Goal: Information Seeking & Learning: Learn about a topic

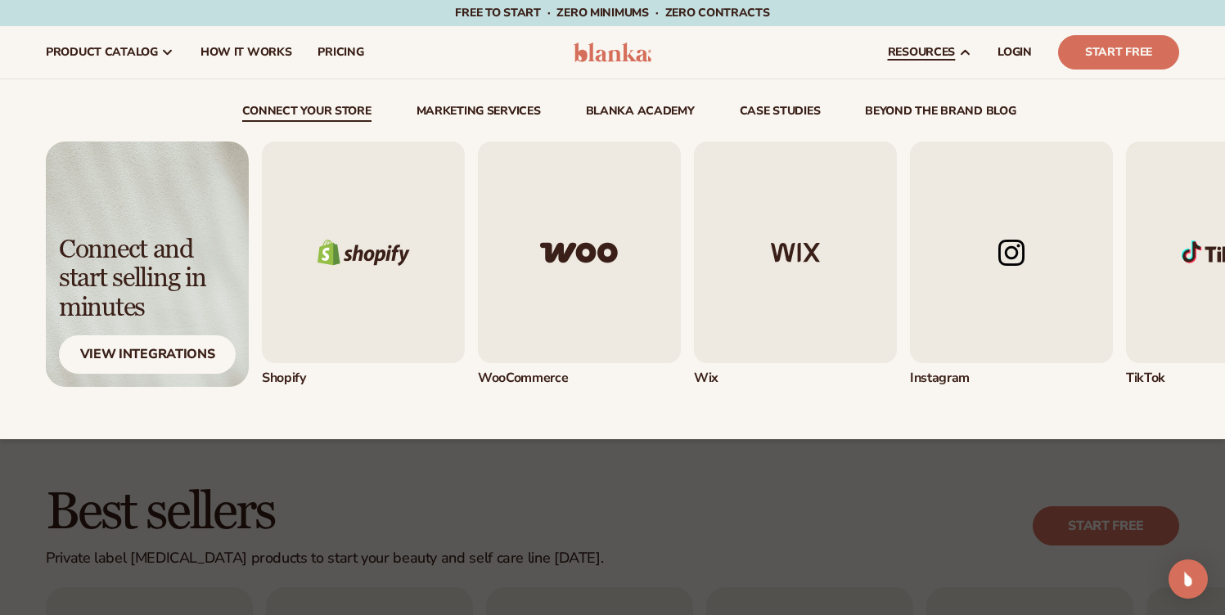
click at [939, 108] on link "beyond the brand blog" at bounding box center [940, 114] width 151 height 16
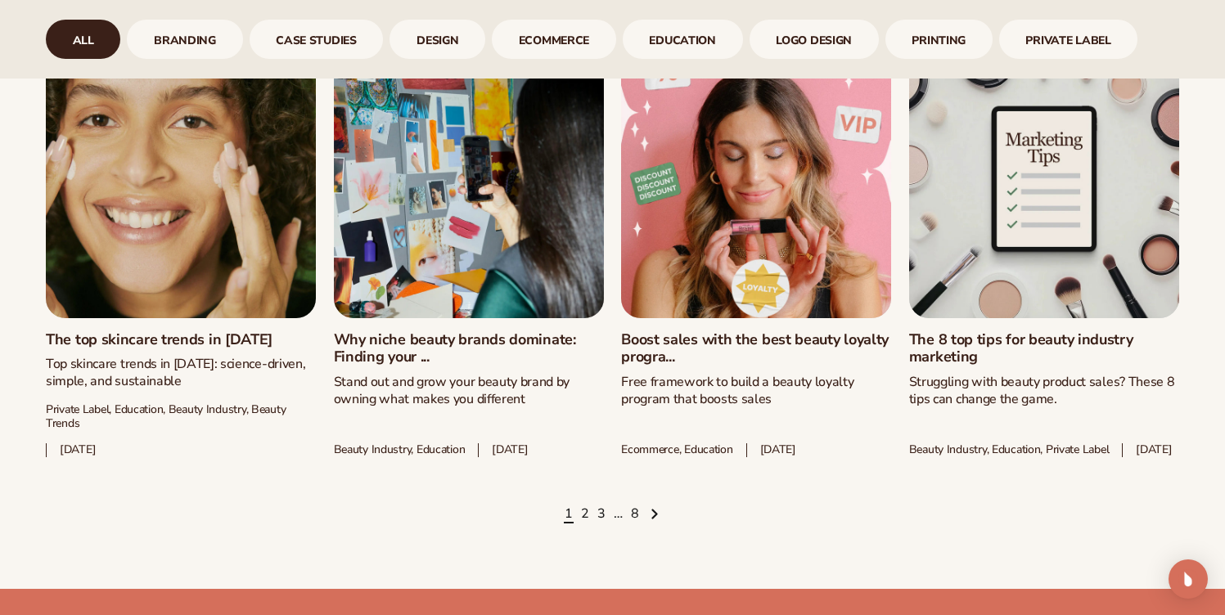
scroll to position [2212, 0]
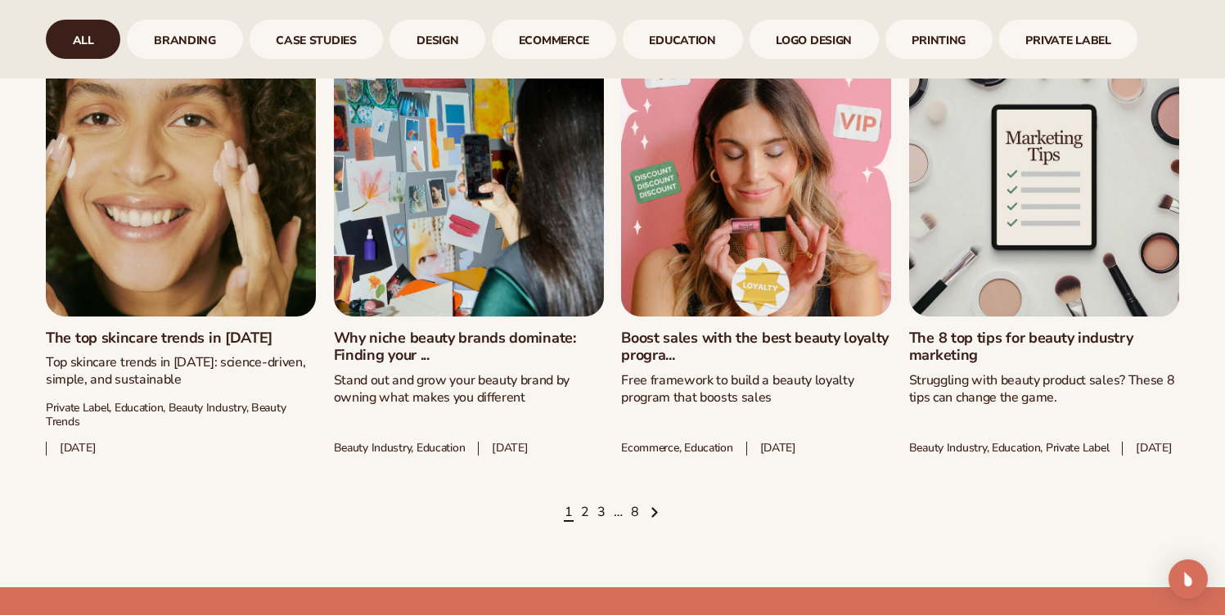
click at [187, 348] on link "The top skincare trends in [DATE]" at bounding box center [181, 339] width 270 height 18
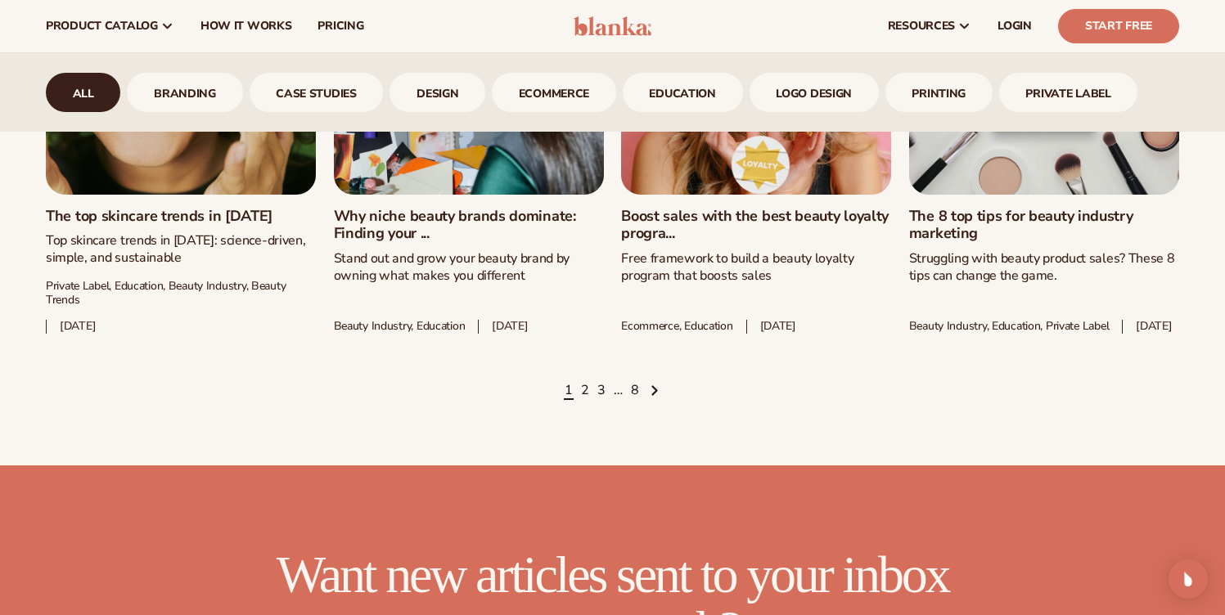
scroll to position [2256, 0]
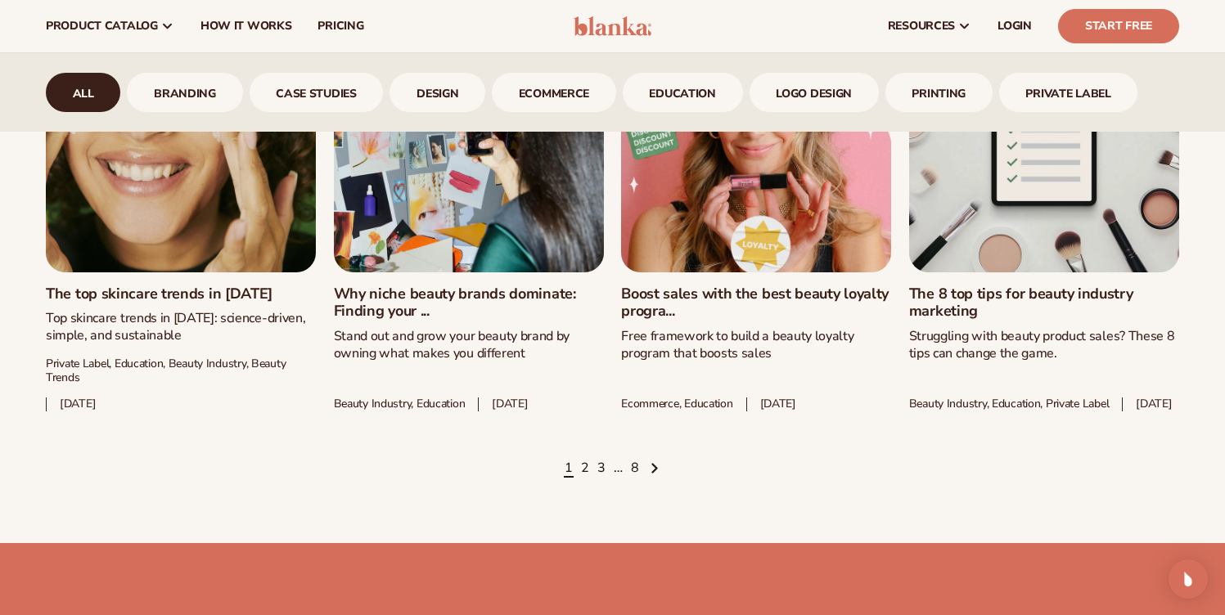
click at [723, 286] on link "Boost sales with the best beauty loyalty progra..." at bounding box center [756, 303] width 270 height 35
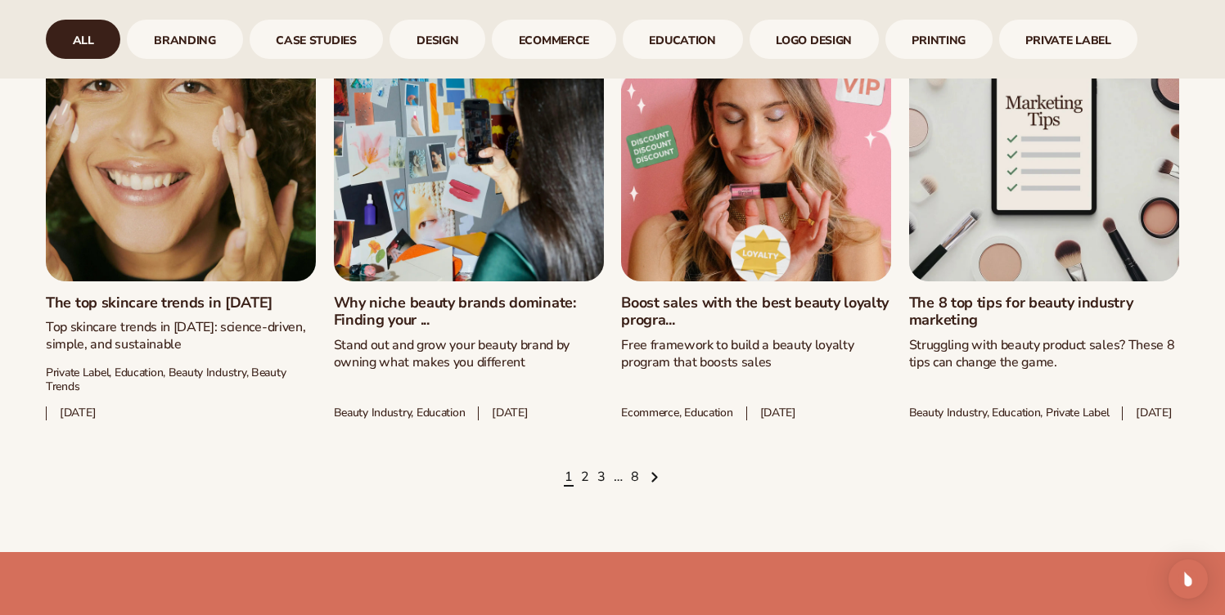
scroll to position [2256, 0]
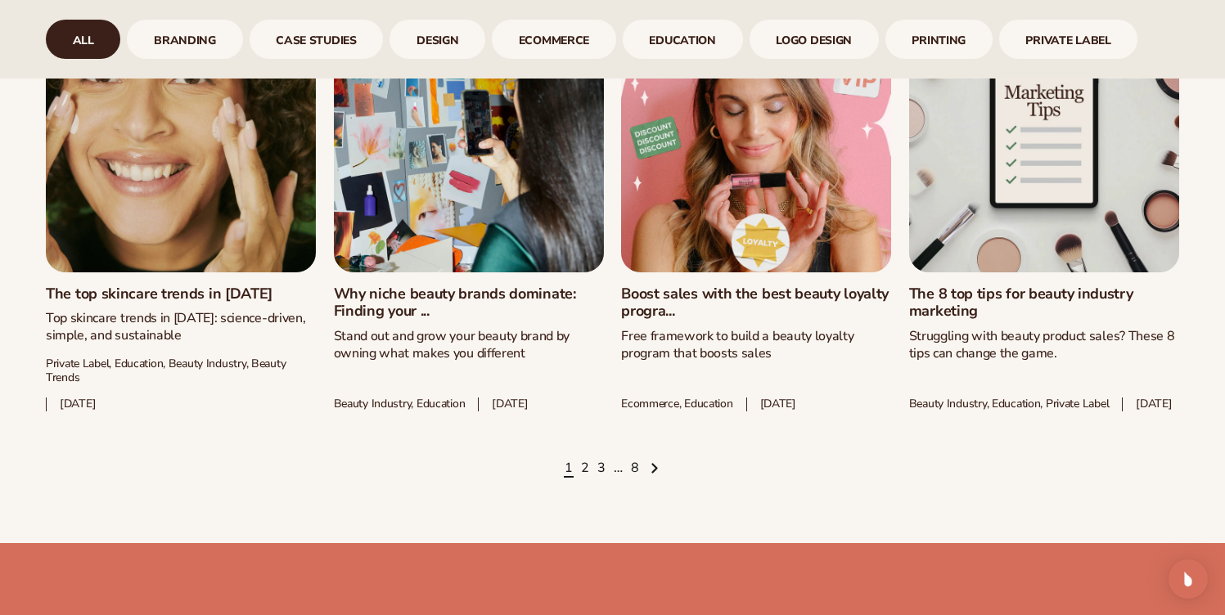
click at [973, 321] on link "The 8 top tips for beauty industry marketing" at bounding box center [1044, 303] width 270 height 35
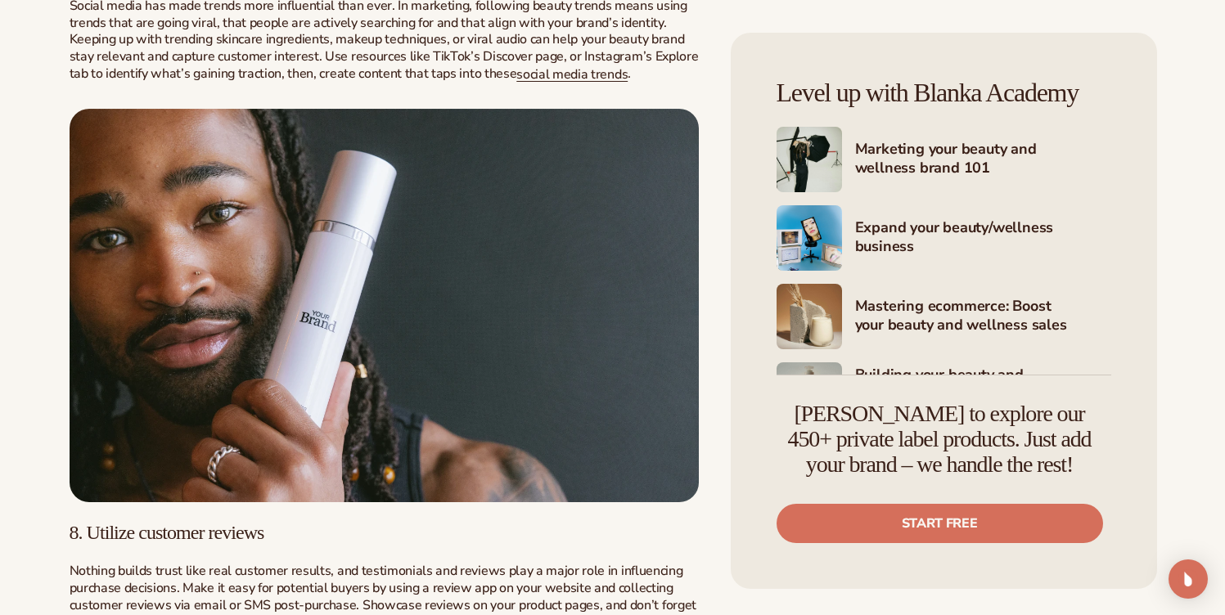
scroll to position [3573, 0]
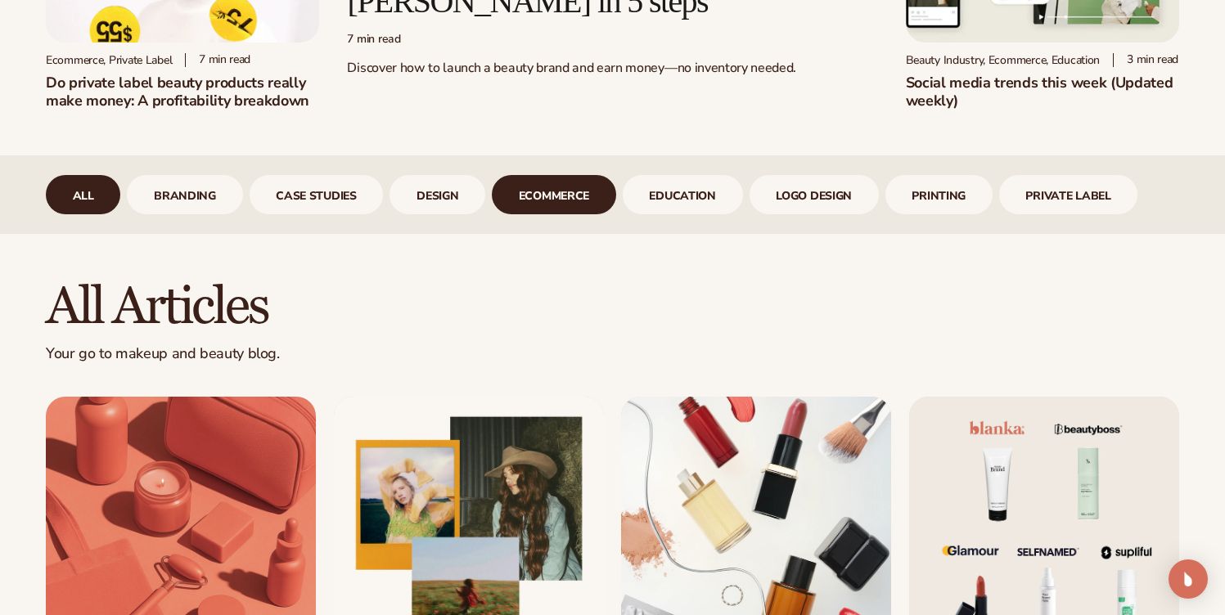
scroll to position [631, 0]
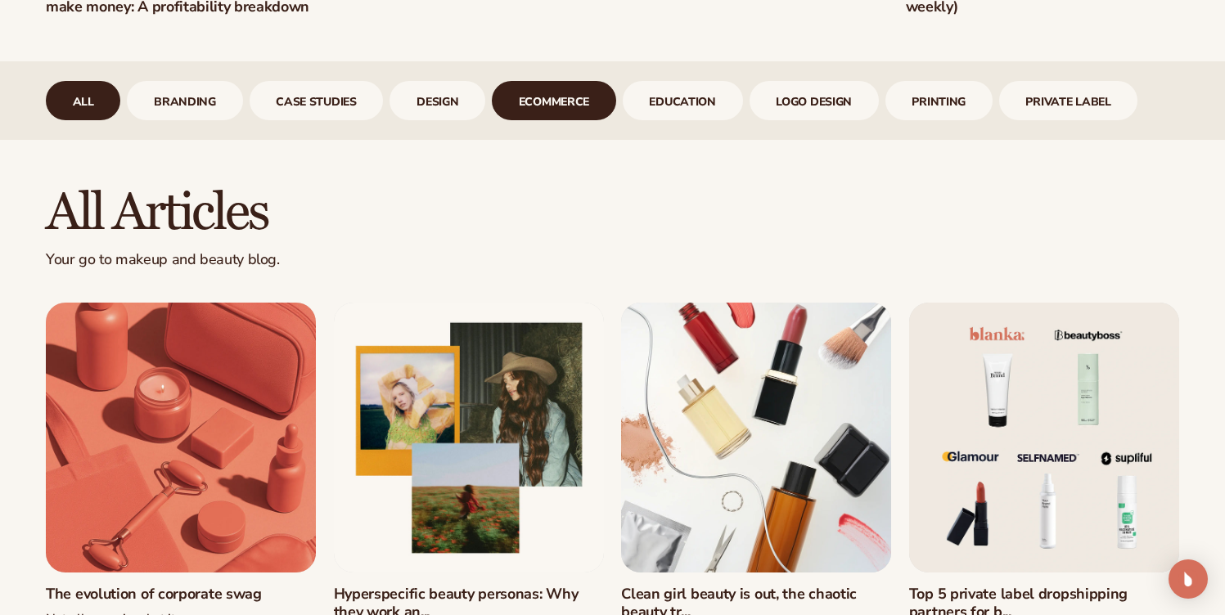
click at [571, 120] on link "ecommerce" at bounding box center [554, 100] width 124 height 39
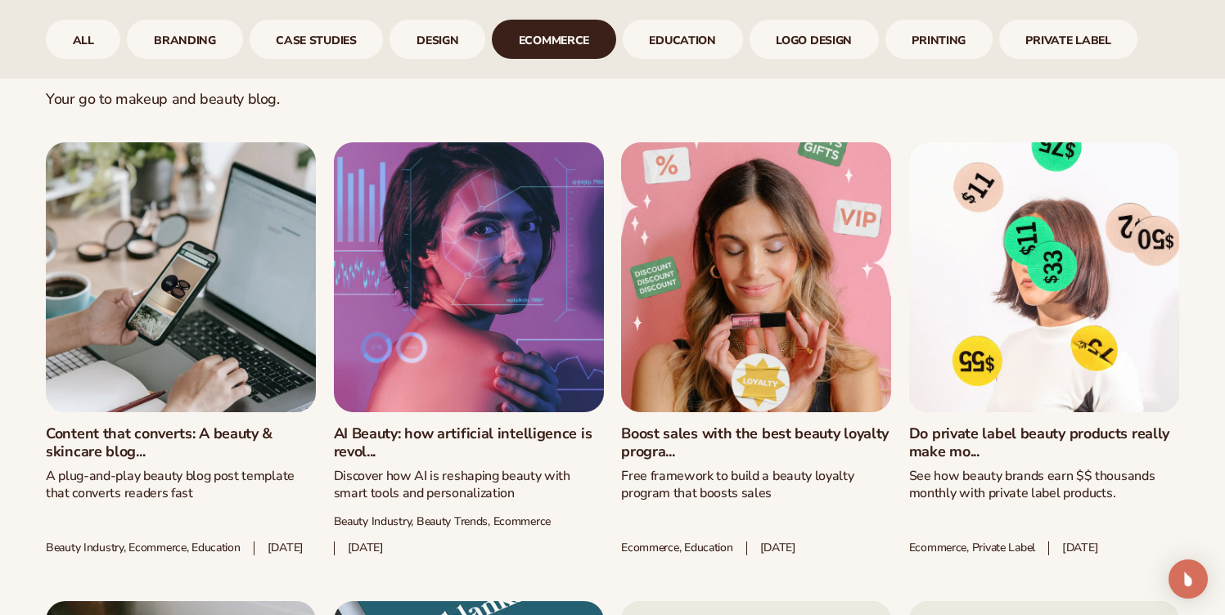
scroll to position [949, 0]
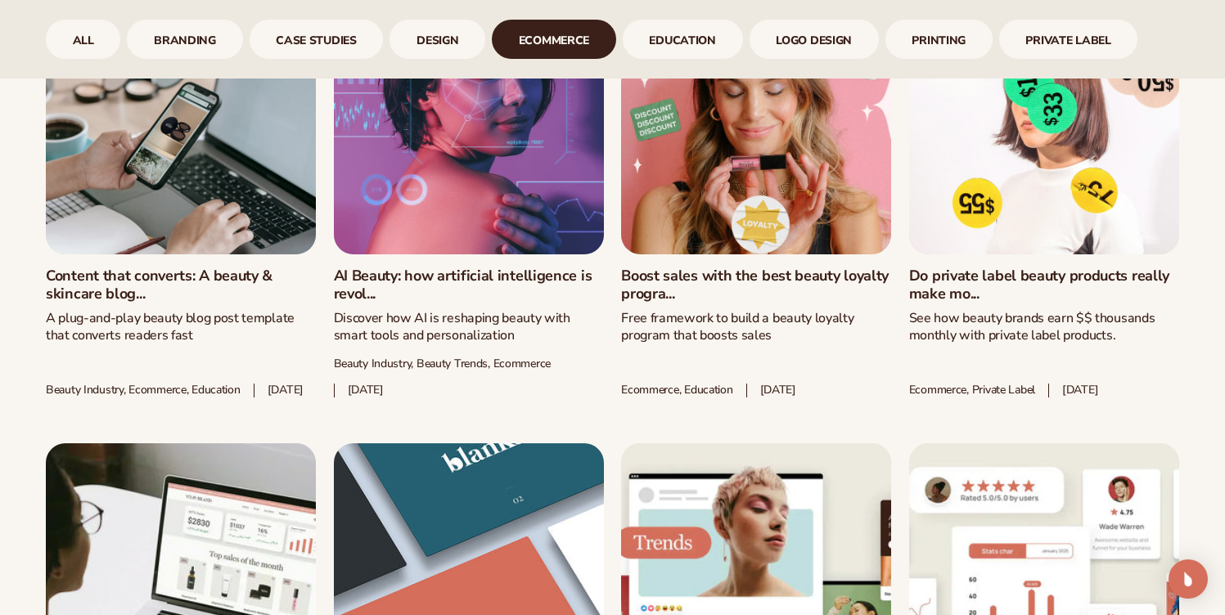
click at [124, 290] on link "Content that converts: A beauty & skincare blog..." at bounding box center [181, 285] width 270 height 35
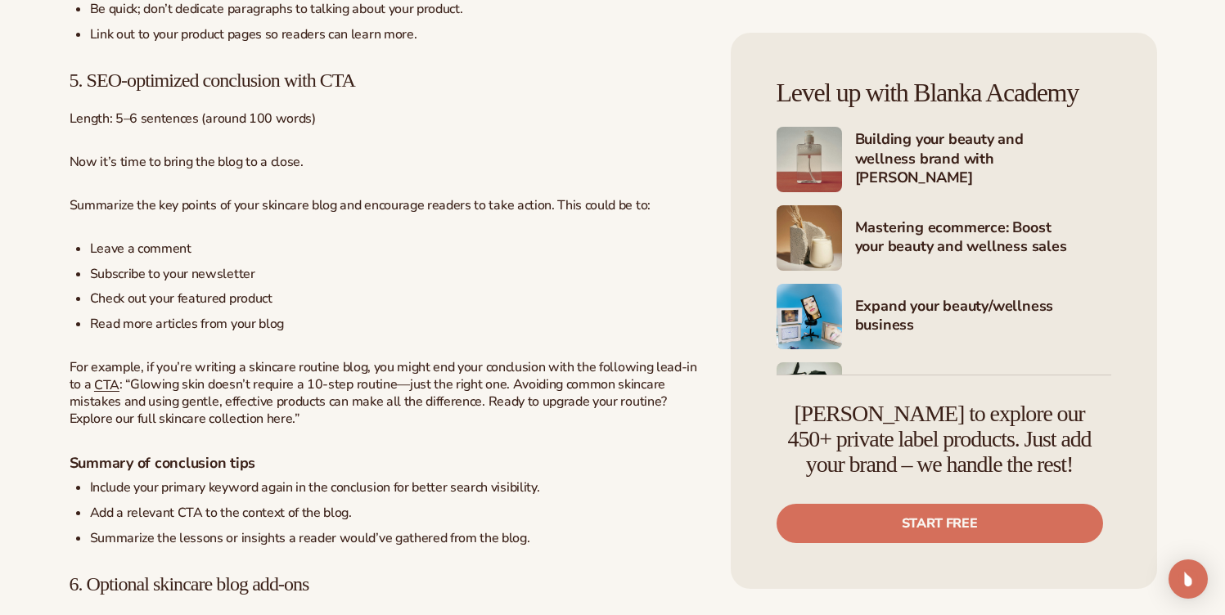
scroll to position [3943, 0]
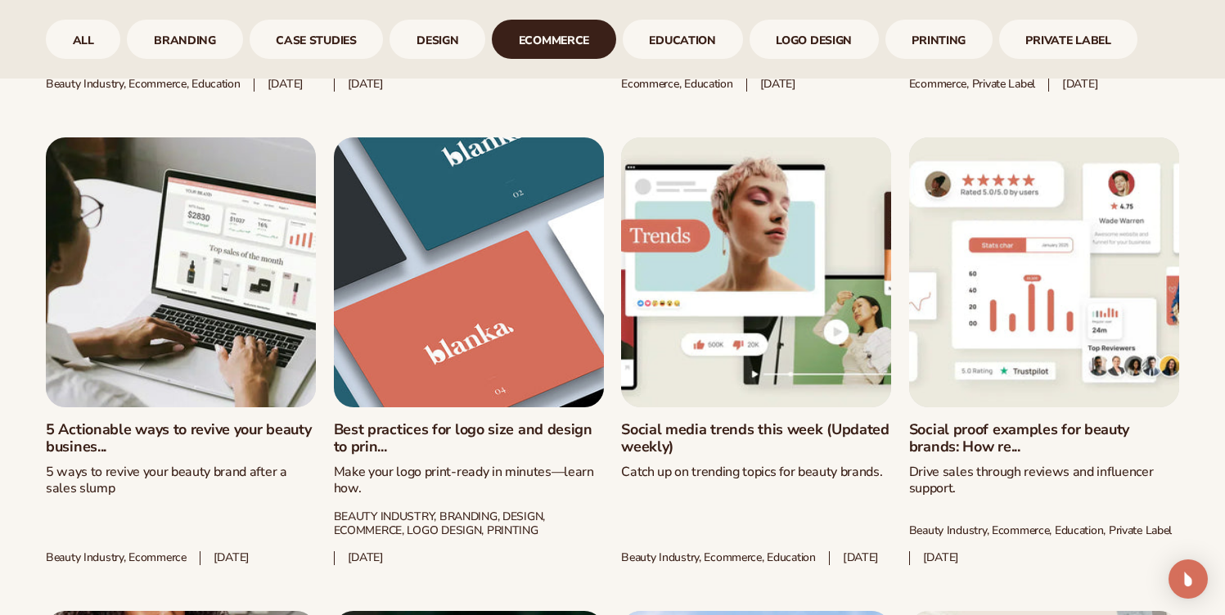
scroll to position [1257, 0]
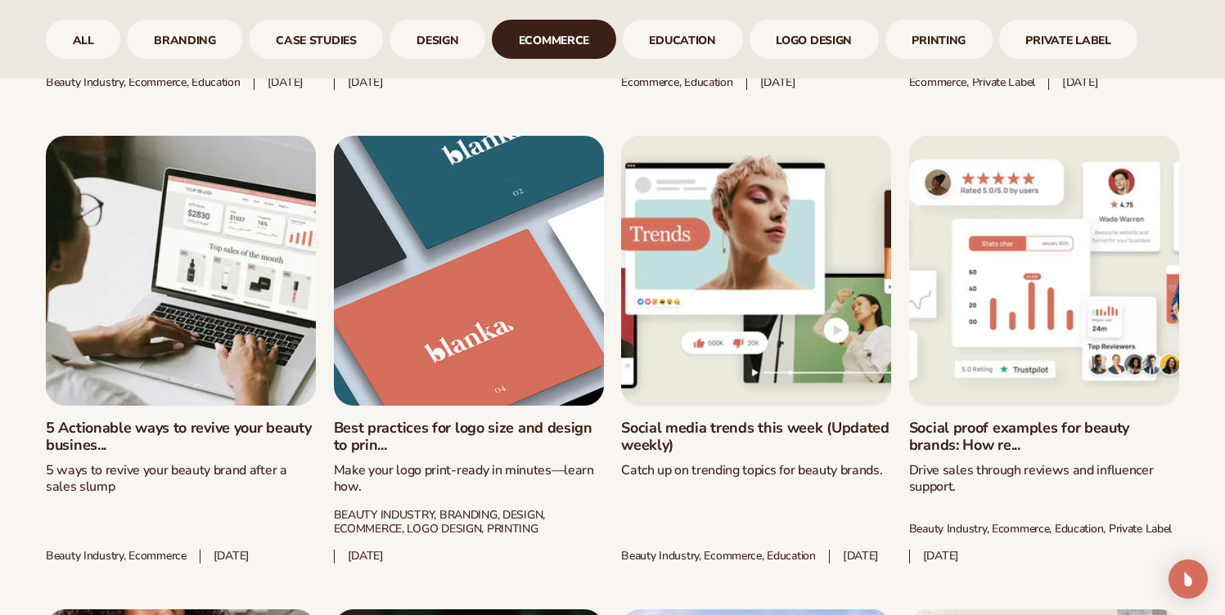
click at [754, 432] on link "Social media trends this week (Updated weekly)" at bounding box center [756, 437] width 270 height 35
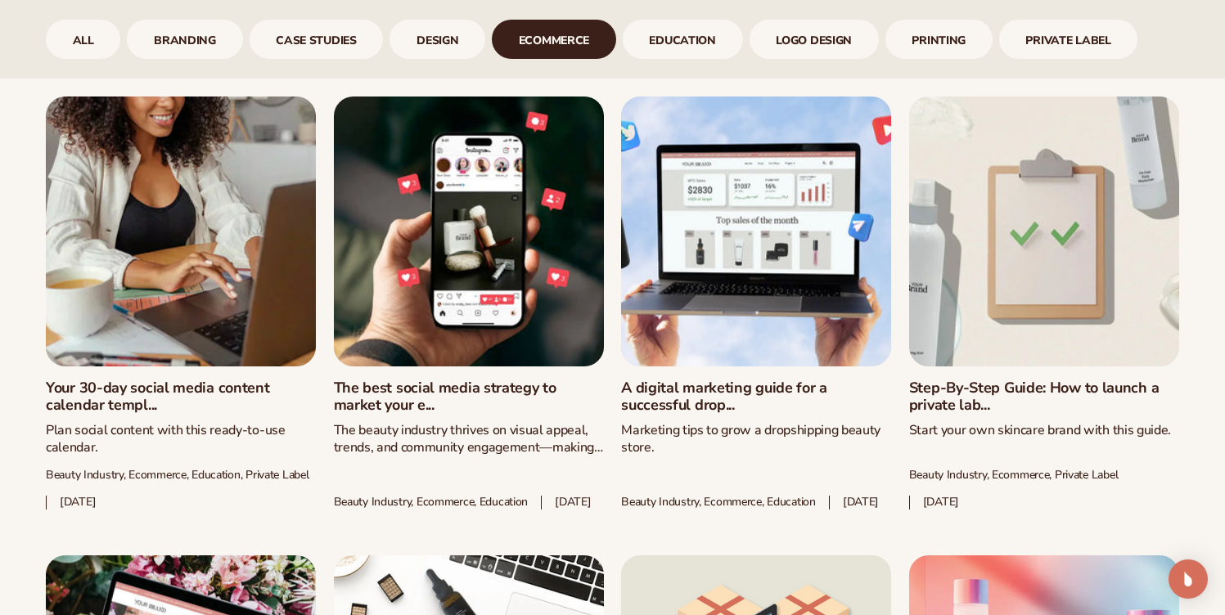
scroll to position [1961, 0]
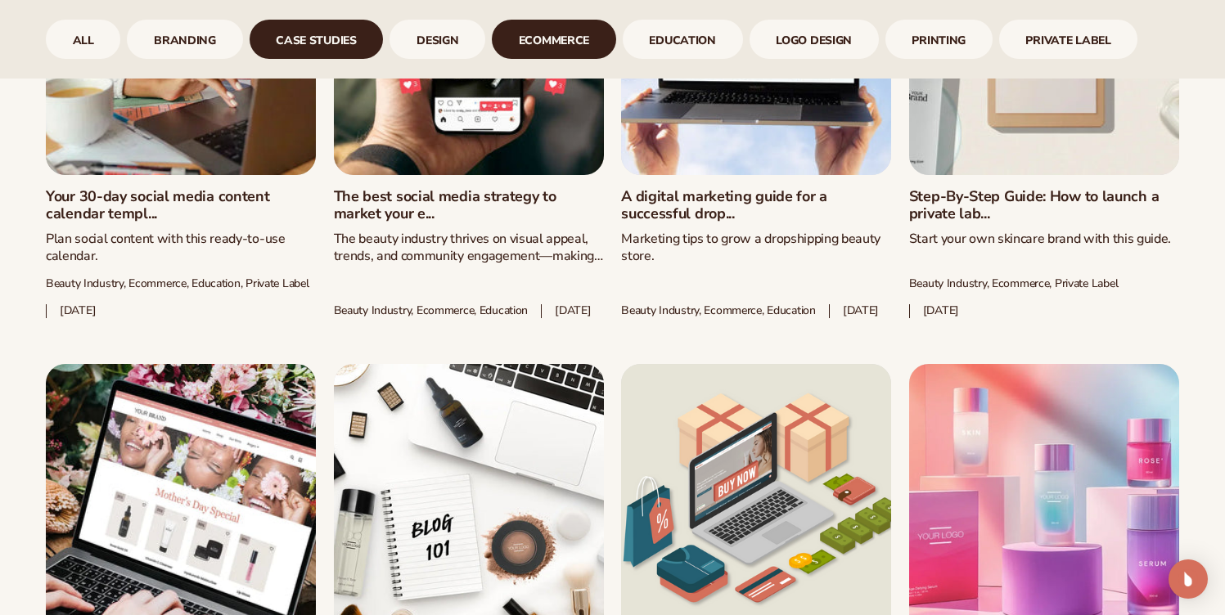
click at [305, 40] on link "case studies" at bounding box center [317, 39] width 134 height 39
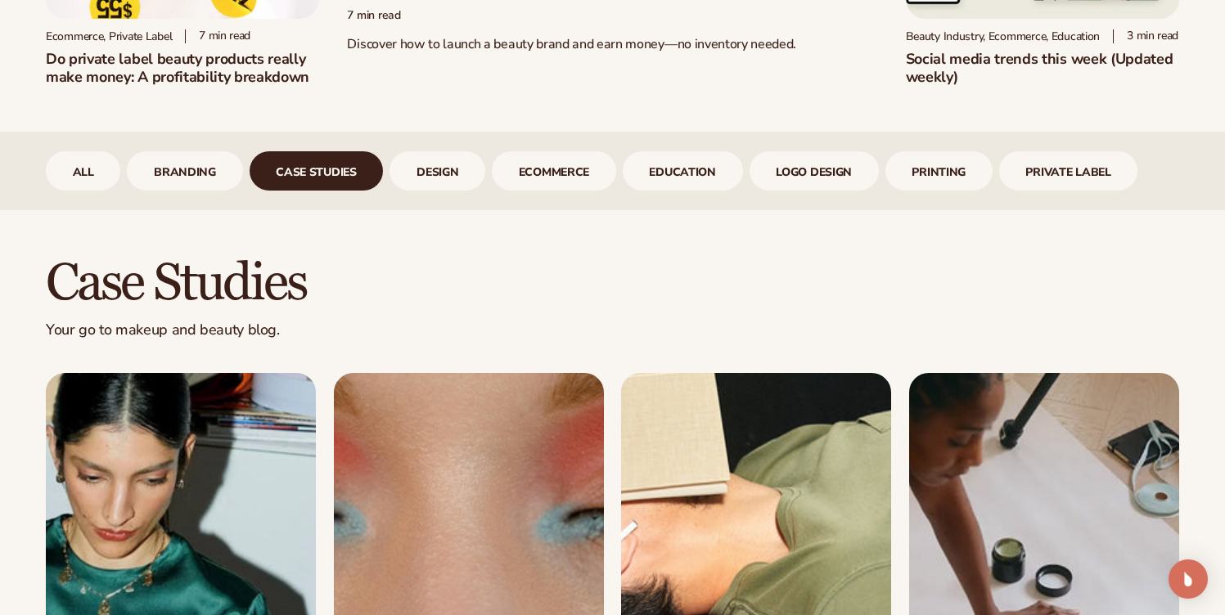
scroll to position [563, 0]
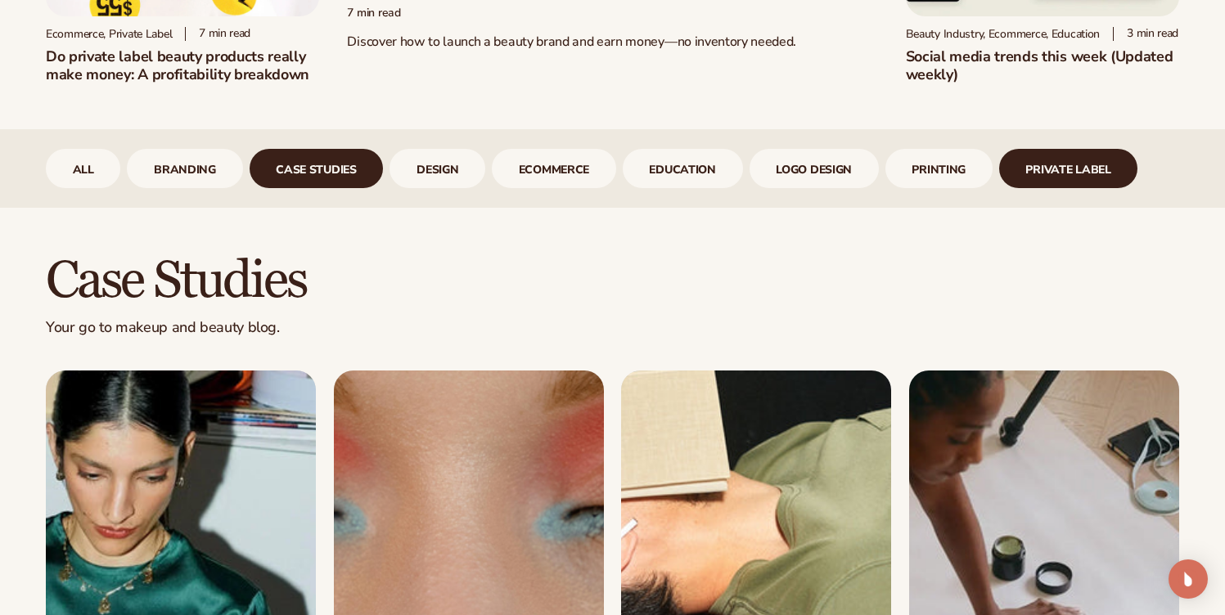
click at [1070, 188] on link "Private Label" at bounding box center [1068, 168] width 139 height 39
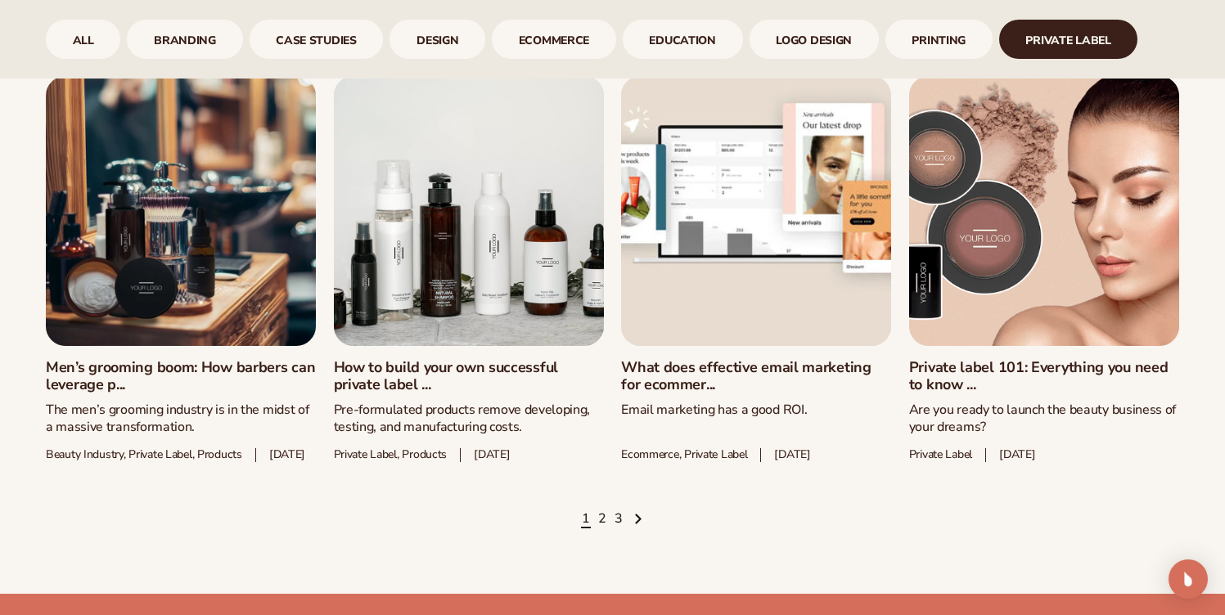
scroll to position [2281, 0]
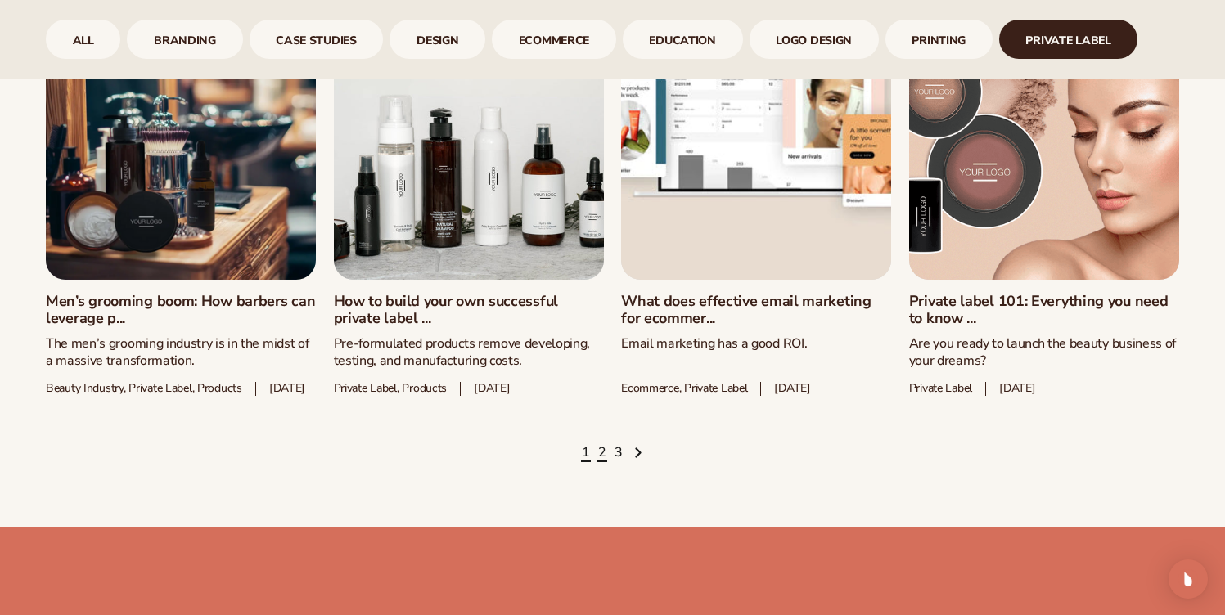
click at [605, 462] on link "2" at bounding box center [602, 453] width 8 height 18
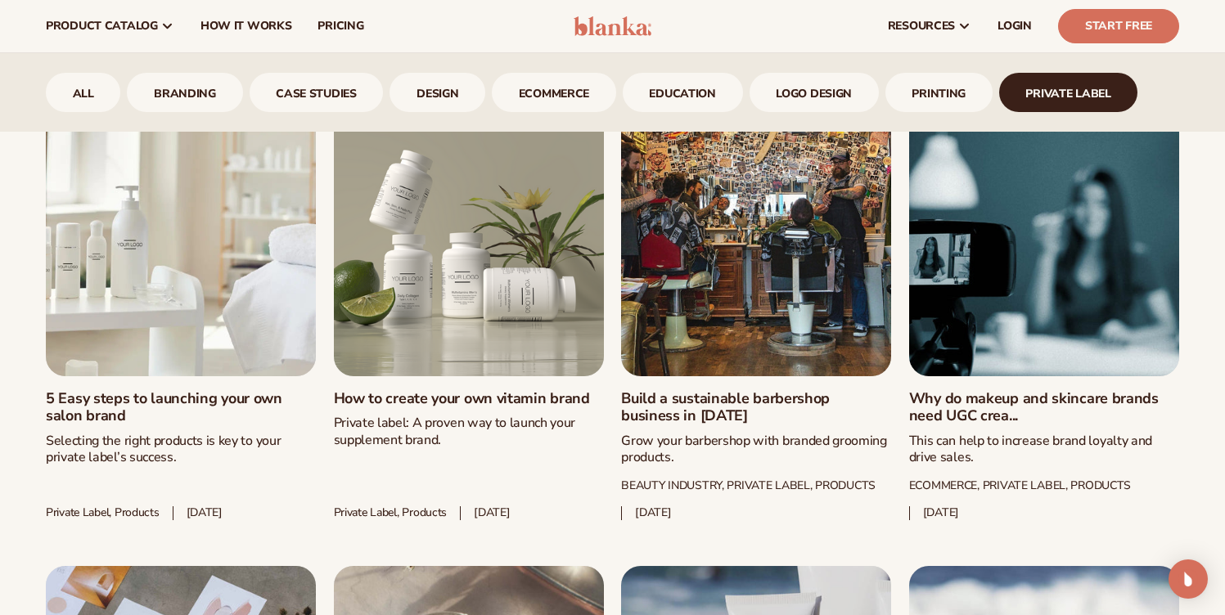
scroll to position [1204, 0]
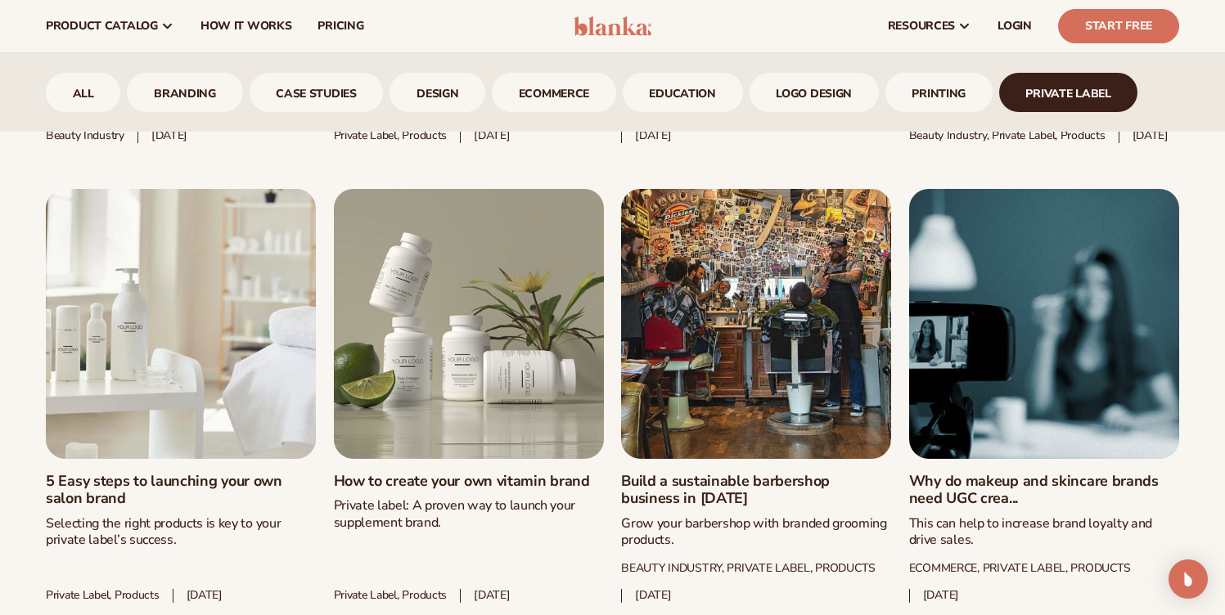
click at [1010, 495] on link "Why do makeup and skincare brands need UGC crea..." at bounding box center [1044, 490] width 270 height 35
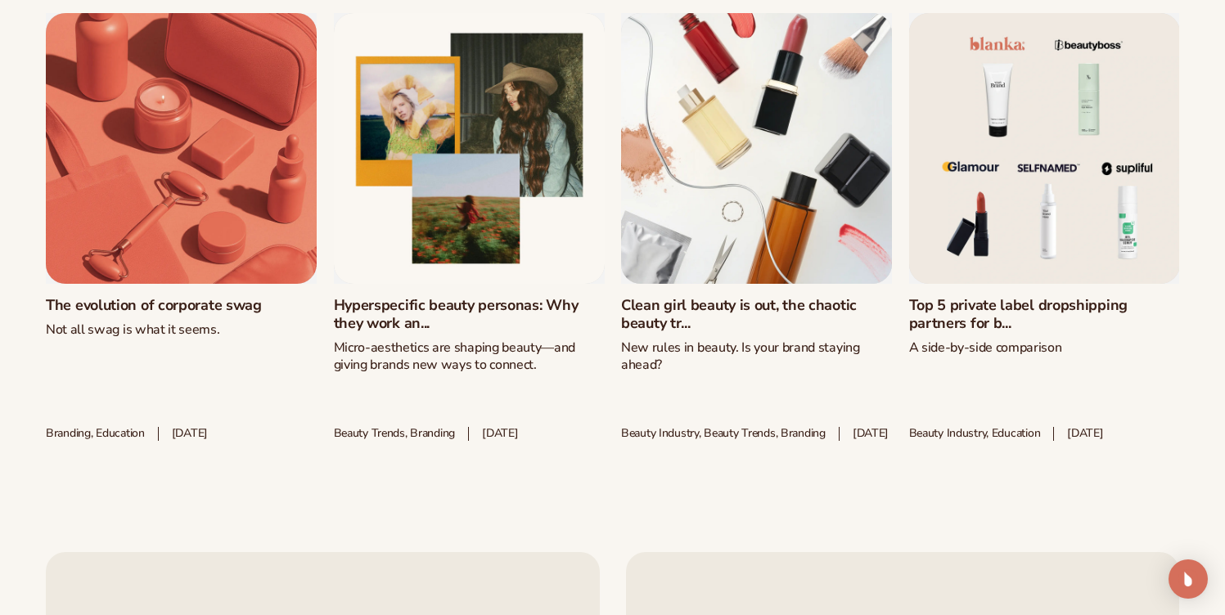
scroll to position [5631, 0]
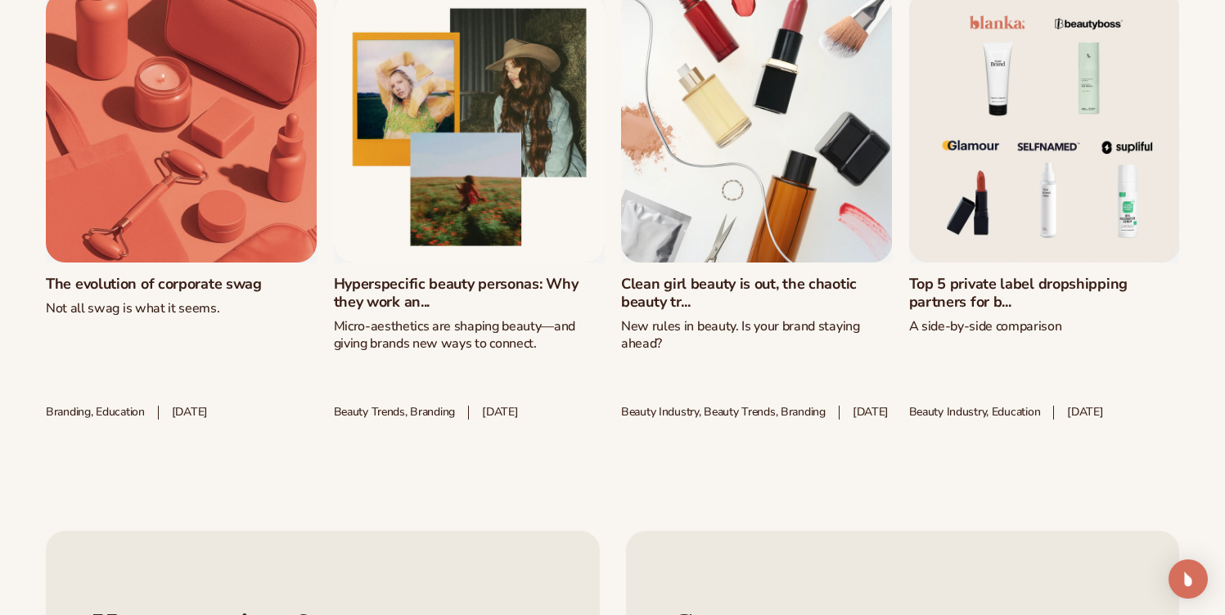
click at [473, 290] on link "Hyperspecific beauty personas: Why they work an..." at bounding box center [469, 293] width 271 height 35
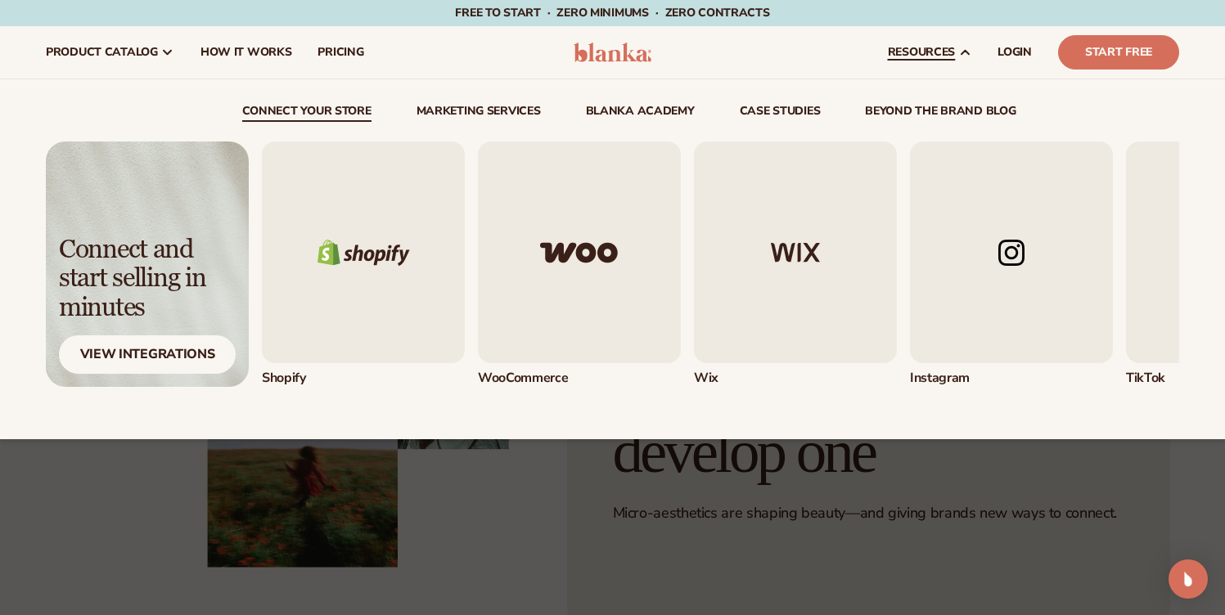
click at [917, 112] on link "beyond the brand blog" at bounding box center [940, 114] width 151 height 16
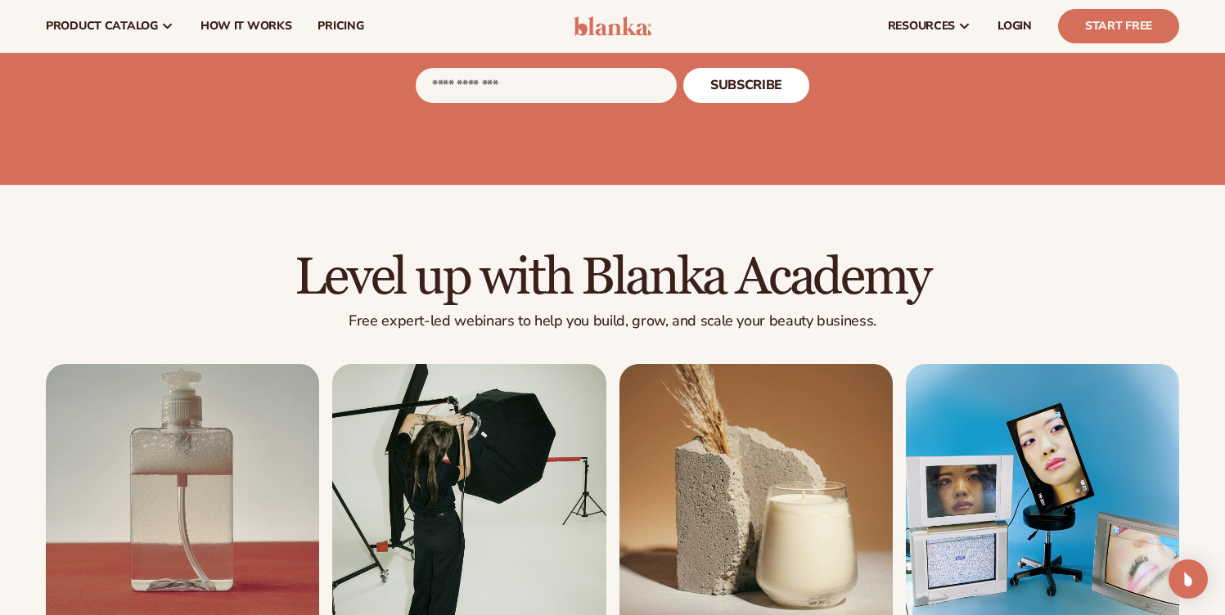
scroll to position [2467, 0]
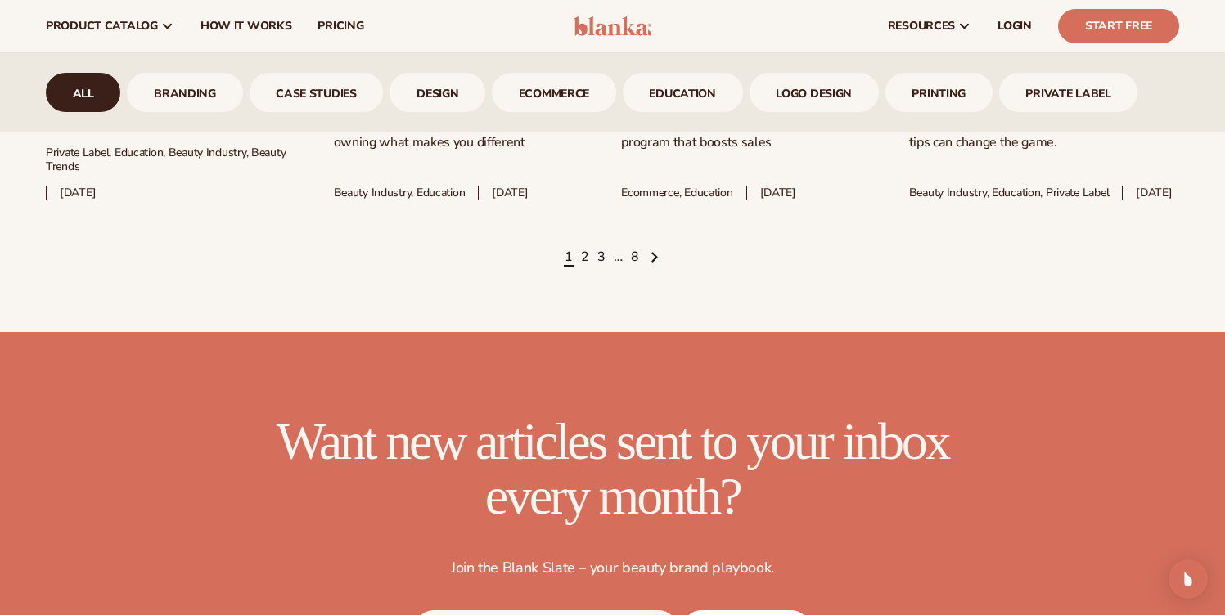
click at [599, 267] on link "3" at bounding box center [601, 258] width 8 height 18
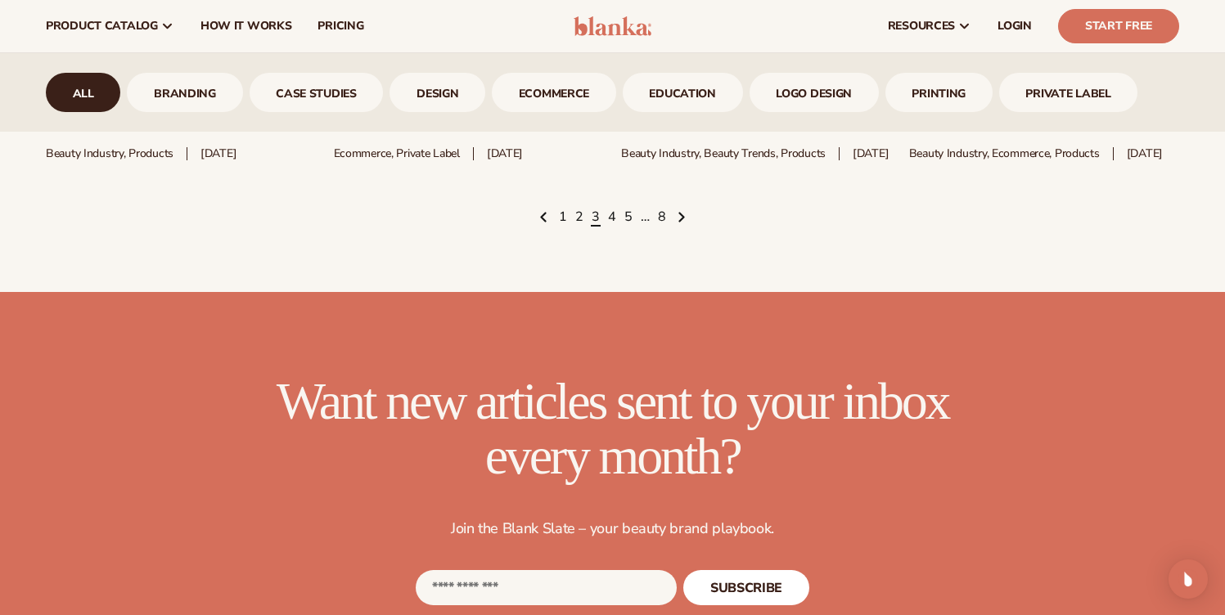
click at [593, 227] on link "3" at bounding box center [596, 218] width 8 height 18
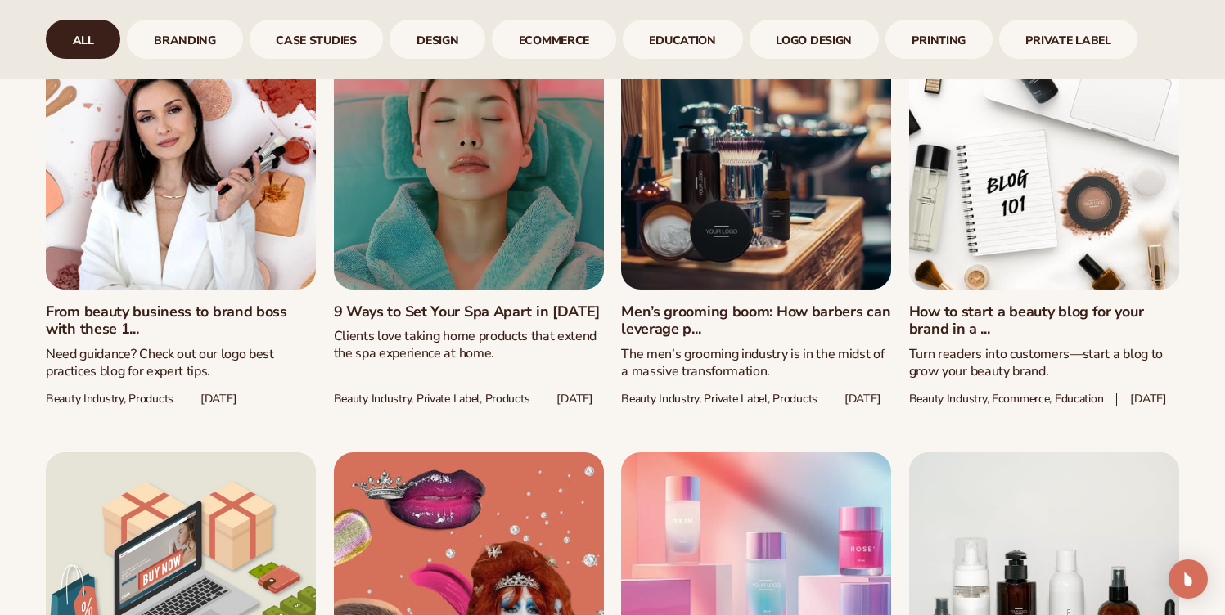
scroll to position [1367, 0]
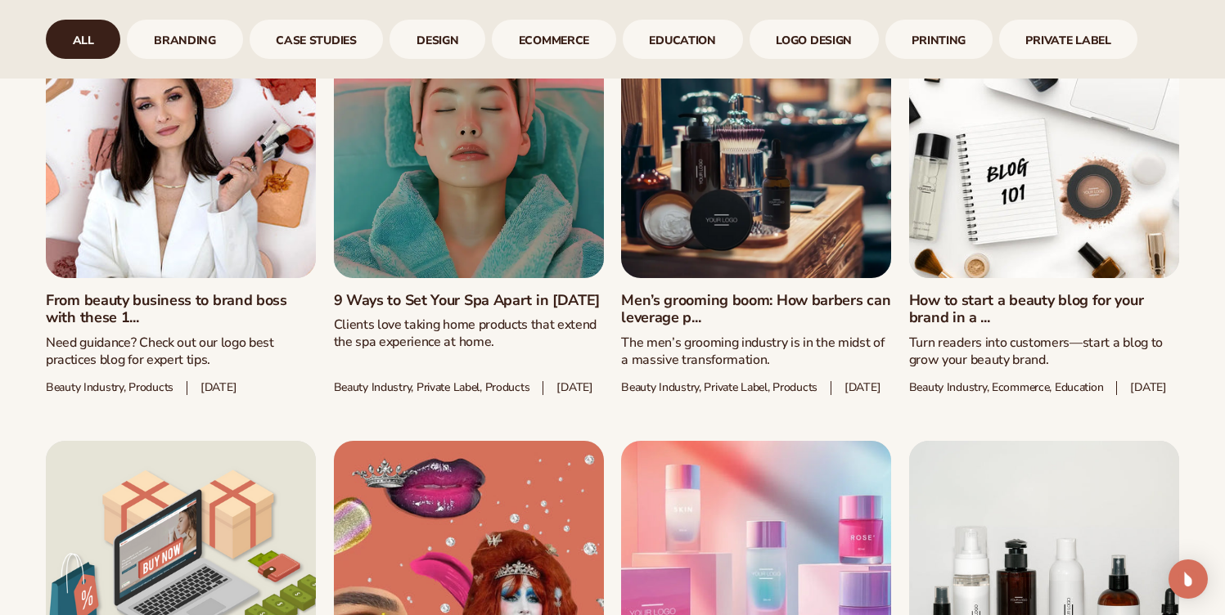
click at [124, 327] on link "From beauty business to brand boss with these 1..." at bounding box center [181, 309] width 270 height 35
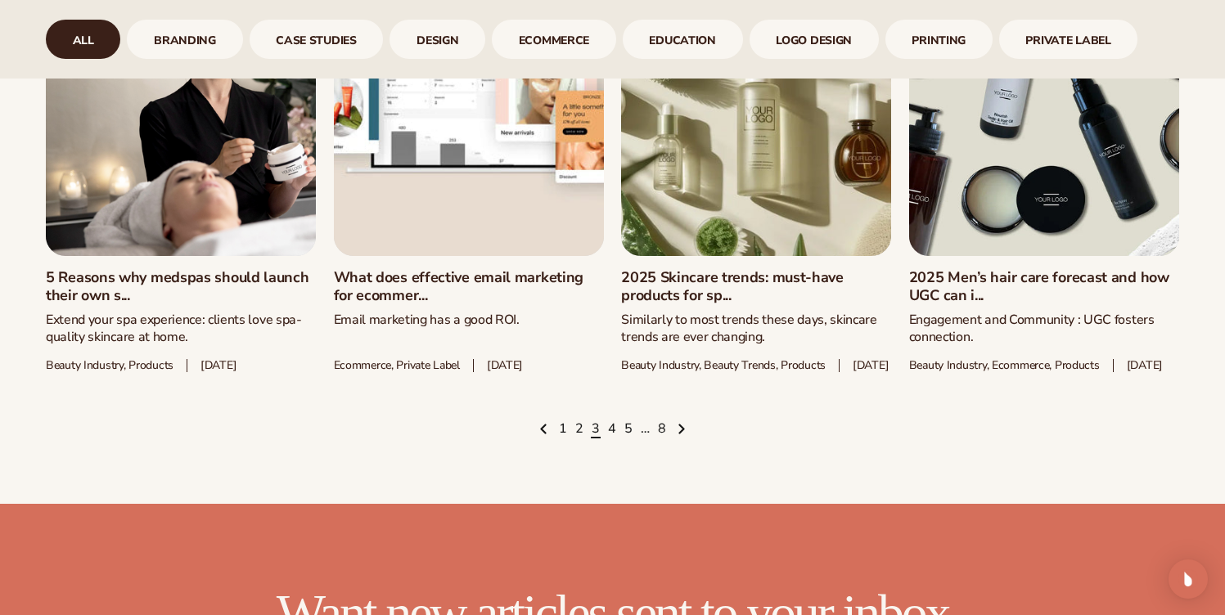
scroll to position [2275, 0]
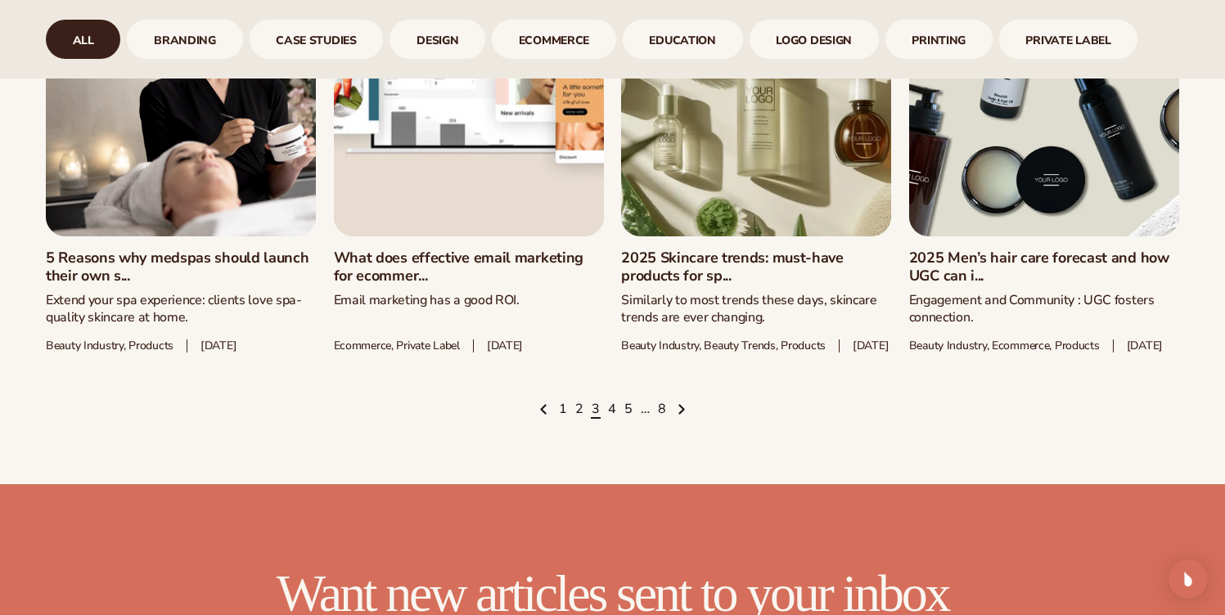
click at [745, 285] on link "2025 Skincare trends: must-have products for sp..." at bounding box center [756, 267] width 270 height 35
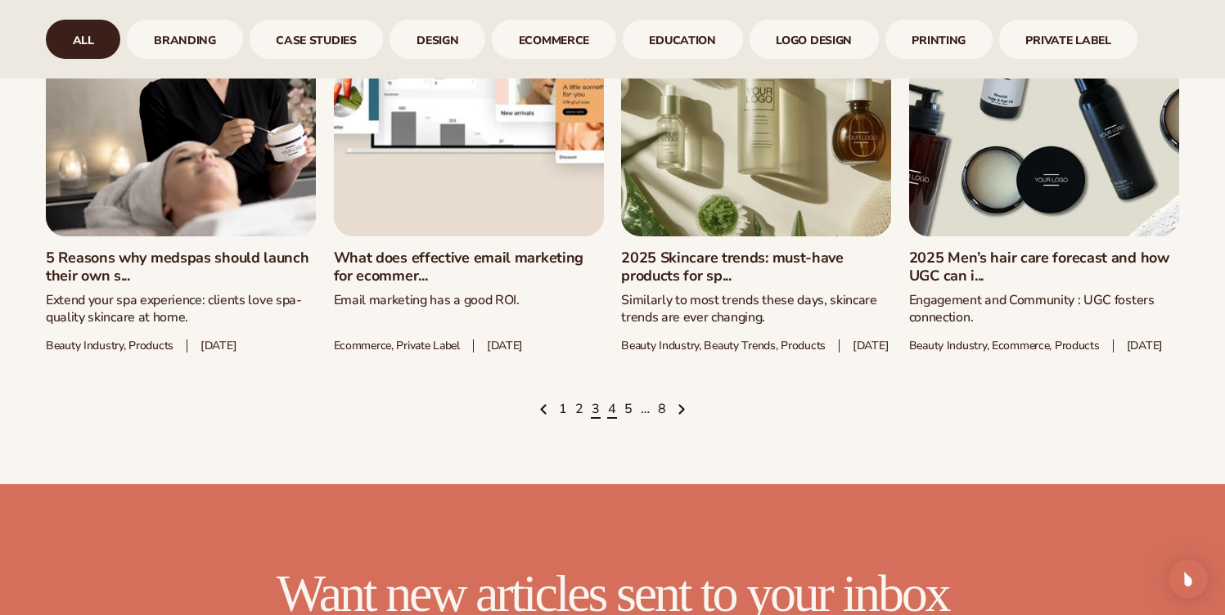
click at [609, 419] on link "4" at bounding box center [612, 410] width 8 height 18
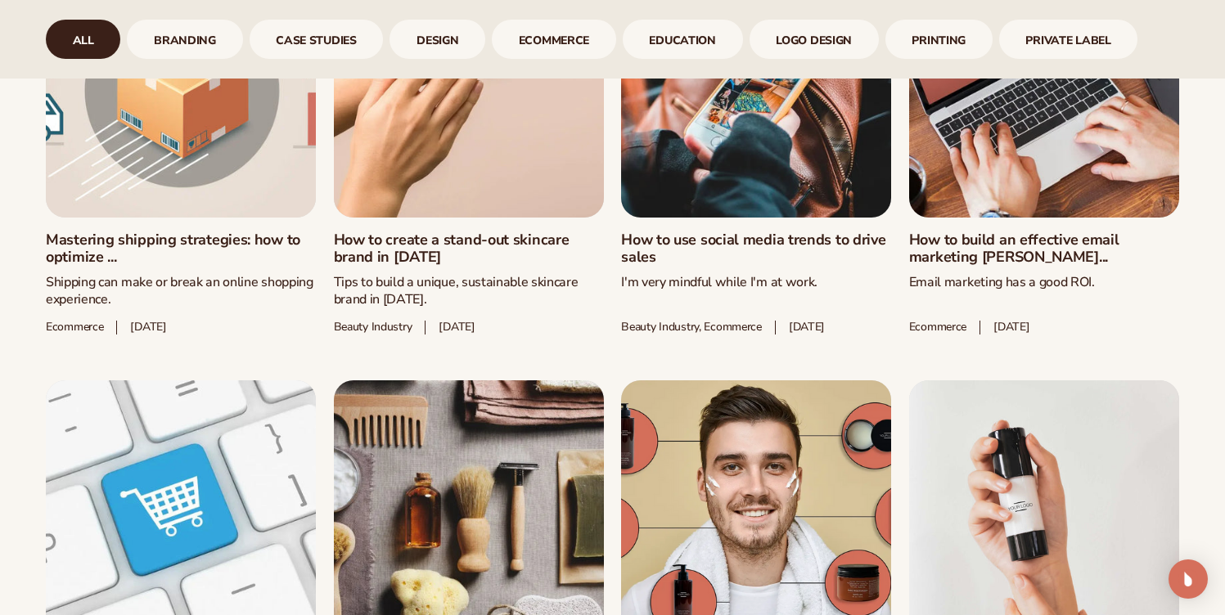
scroll to position [1429, 0]
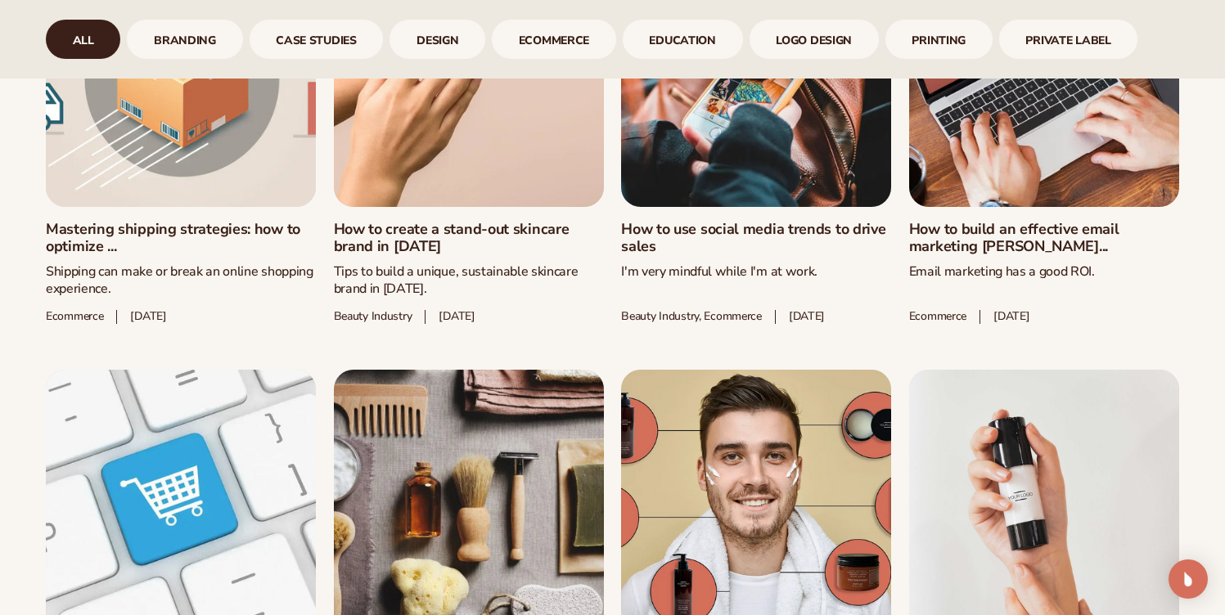
click at [663, 237] on link "How to use social media trends to drive sales" at bounding box center [756, 238] width 270 height 35
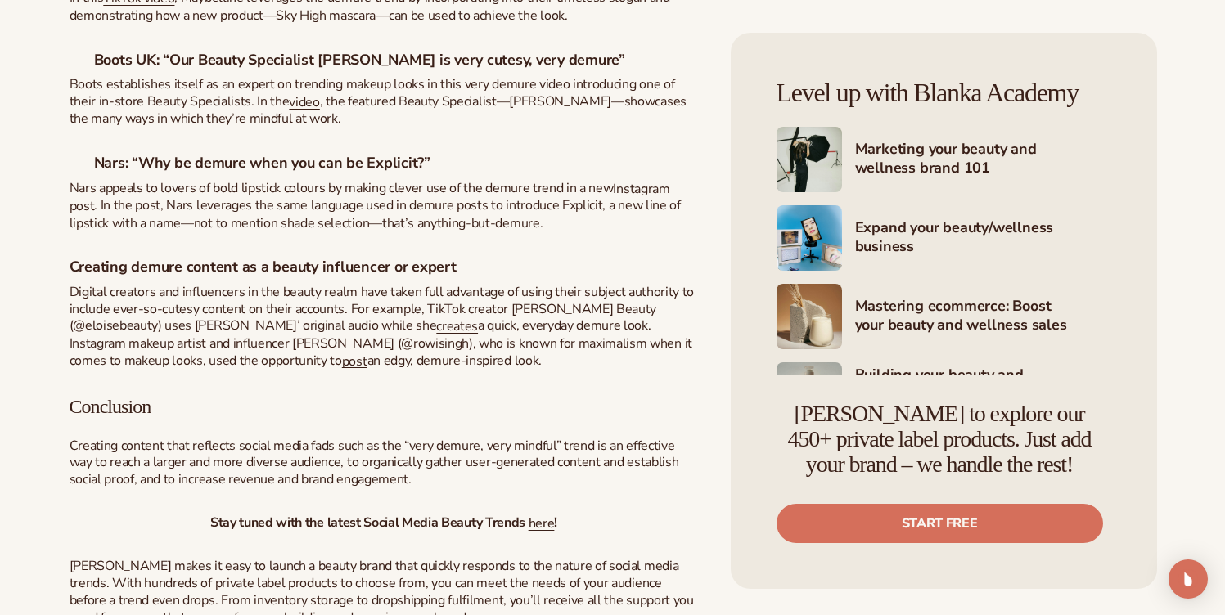
scroll to position [2678, 0]
